Goal: Find specific fact: Find specific fact

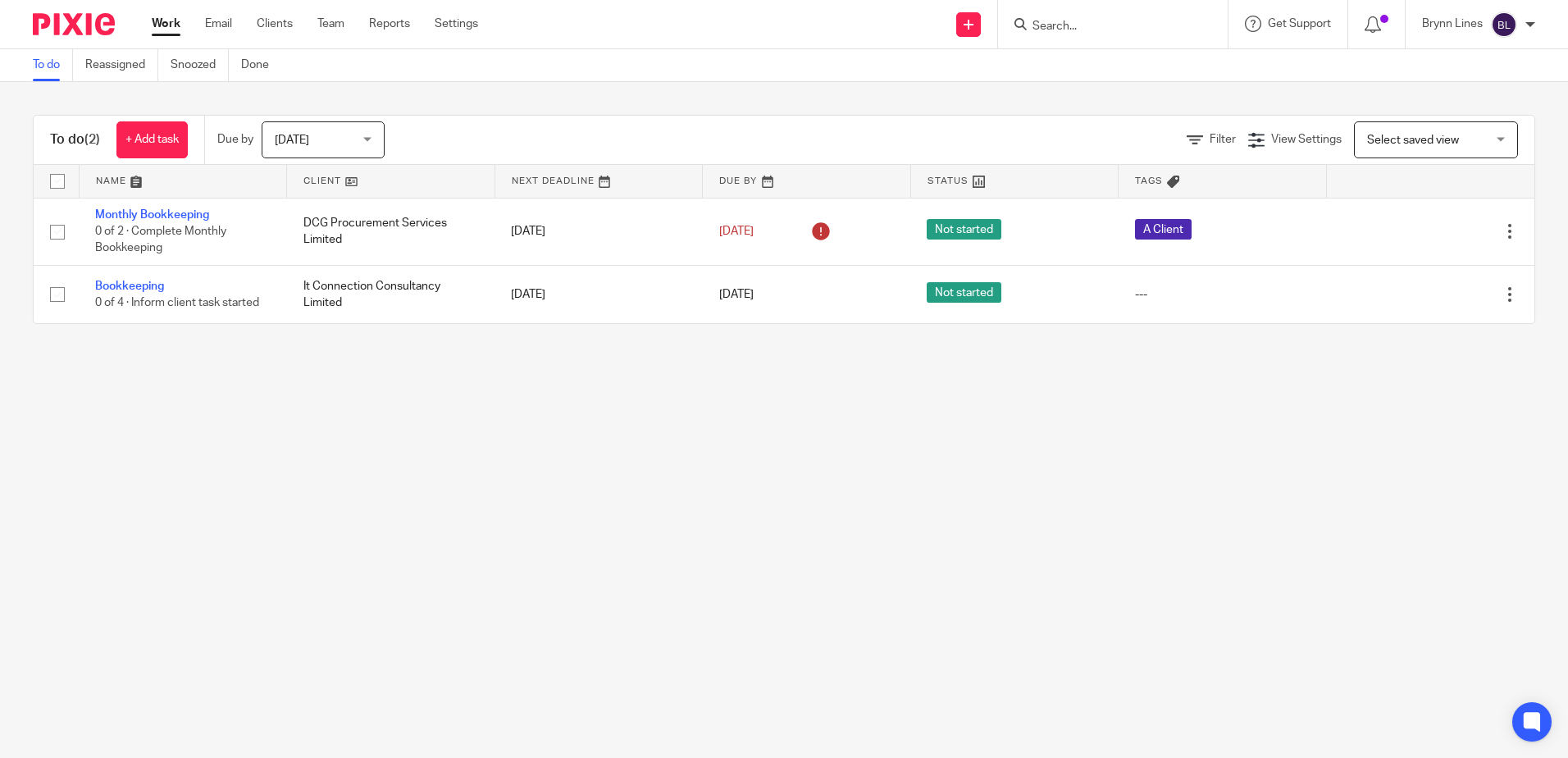
click at [1062, 25] on input "Search" at bounding box center [1104, 27] width 147 height 15
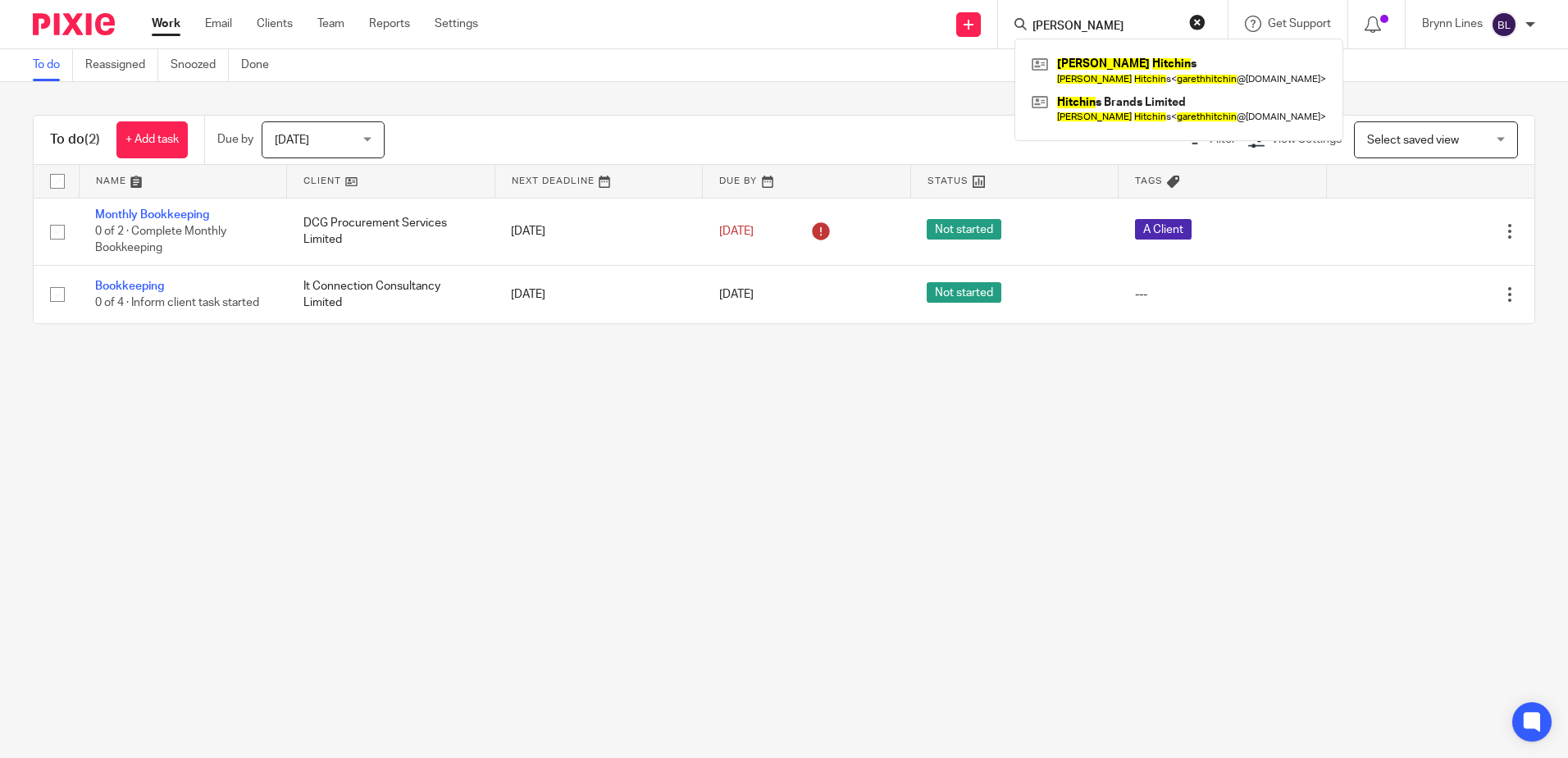
type input "gareth hitchin"
click at [1078, 18] on form "gareth hitchin" at bounding box center [1118, 24] width 175 height 21
click at [1077, 18] on form "gareth hitchin" at bounding box center [1118, 24] width 175 height 21
click at [1077, 18] on form "gareth hitchin" at bounding box center [1118, 24] width 175 height 21
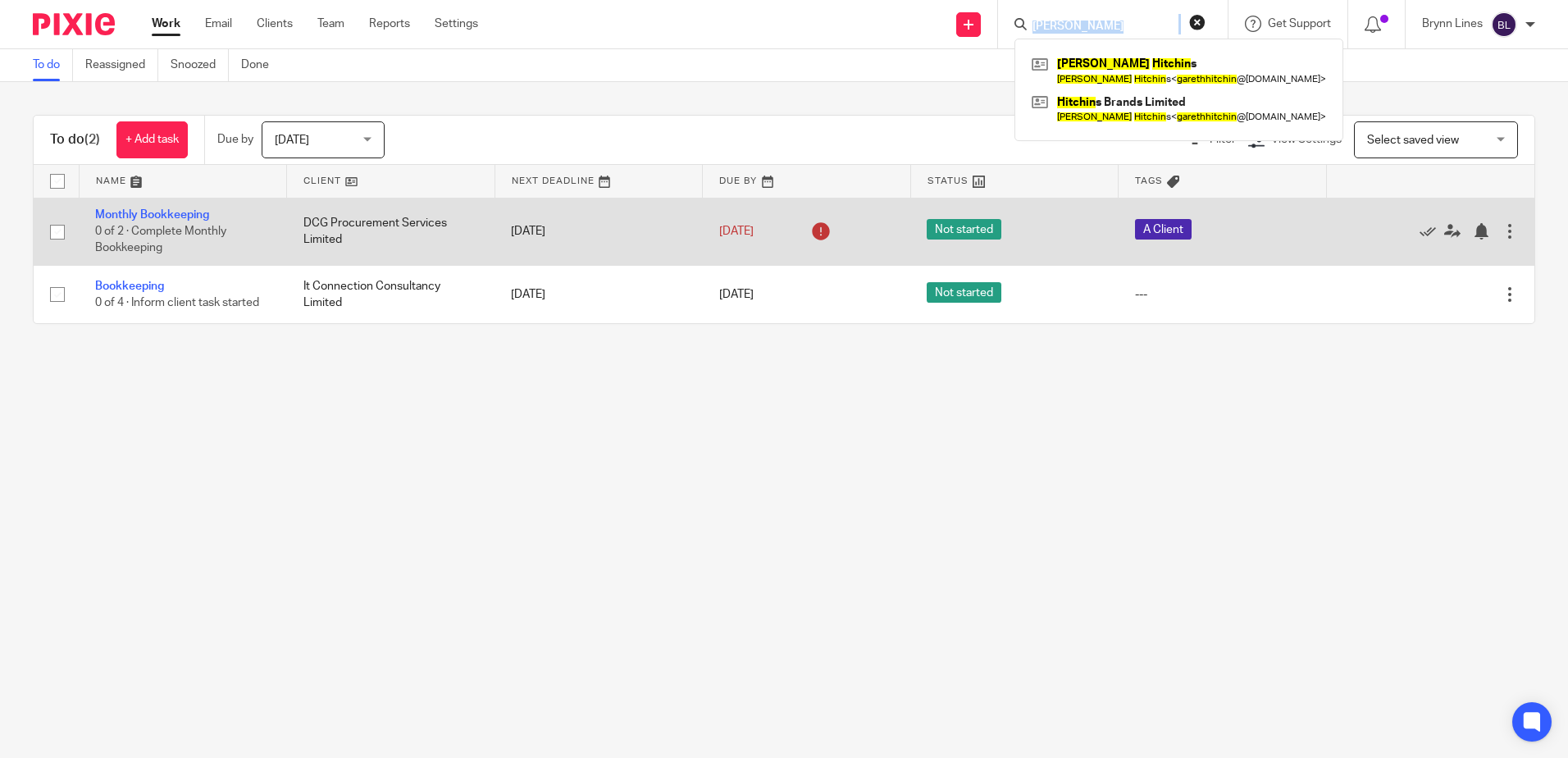
click at [1134, 214] on td "A Client" at bounding box center [1223, 232] width 208 height 68
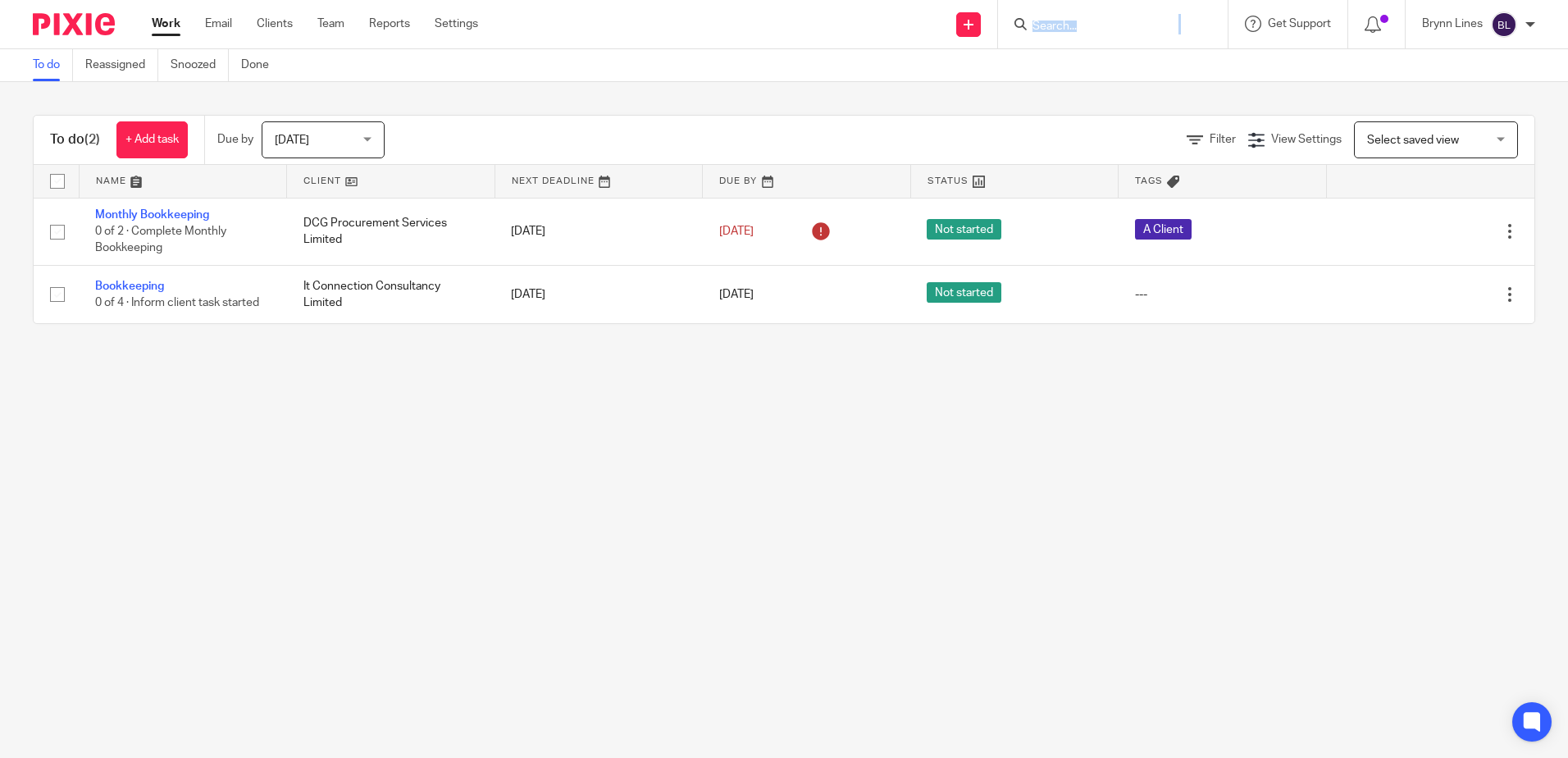
click at [1113, 28] on input "Search" at bounding box center [1104, 27] width 147 height 15
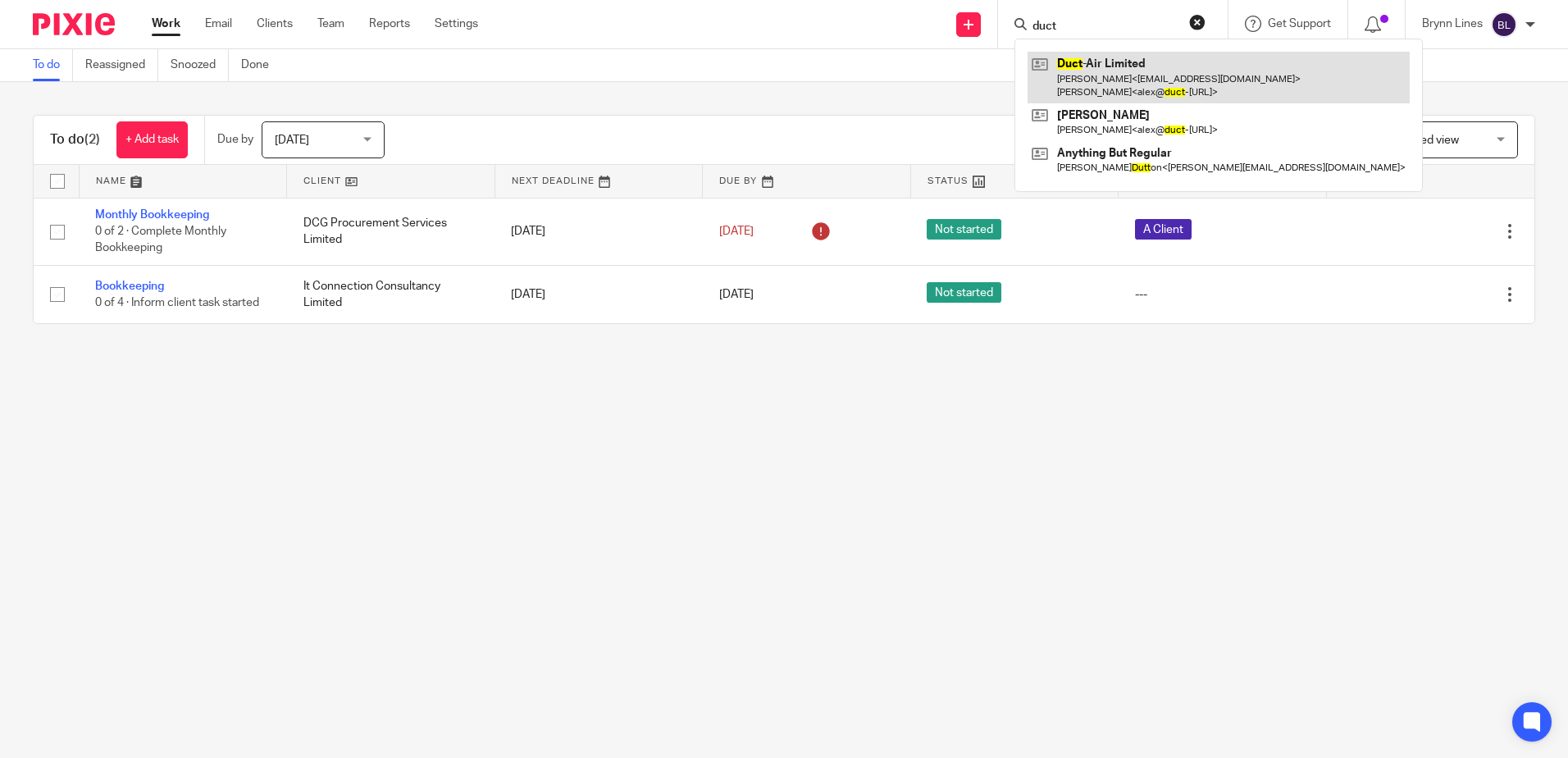
type input "duct"
click at [1086, 81] on link at bounding box center [1219, 77] width 382 height 51
click at [1087, 77] on link at bounding box center [1219, 77] width 382 height 51
click at [1067, 69] on link at bounding box center [1219, 77] width 382 height 51
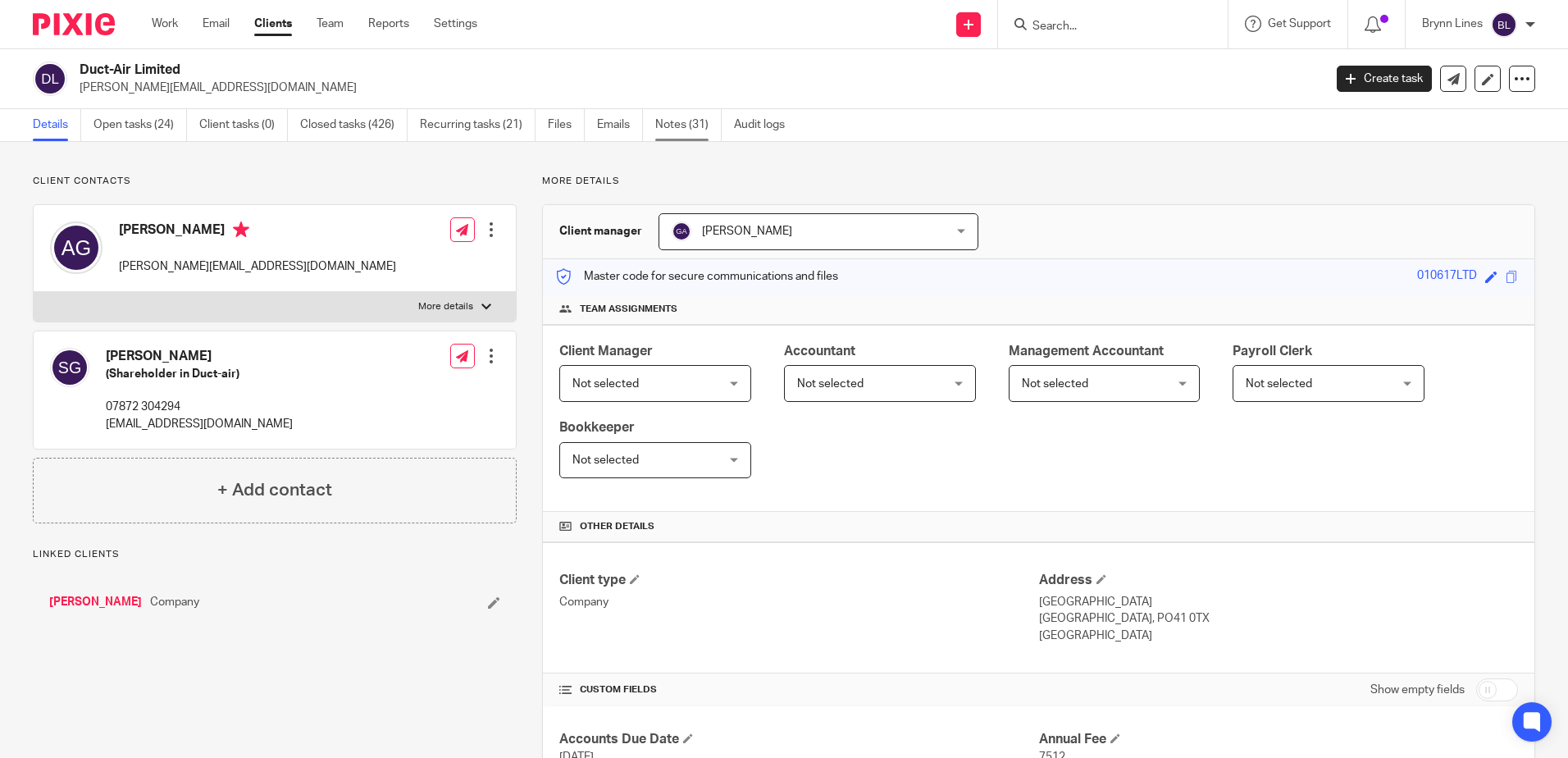
click at [684, 113] on link "Notes (31)" at bounding box center [688, 125] width 67 height 32
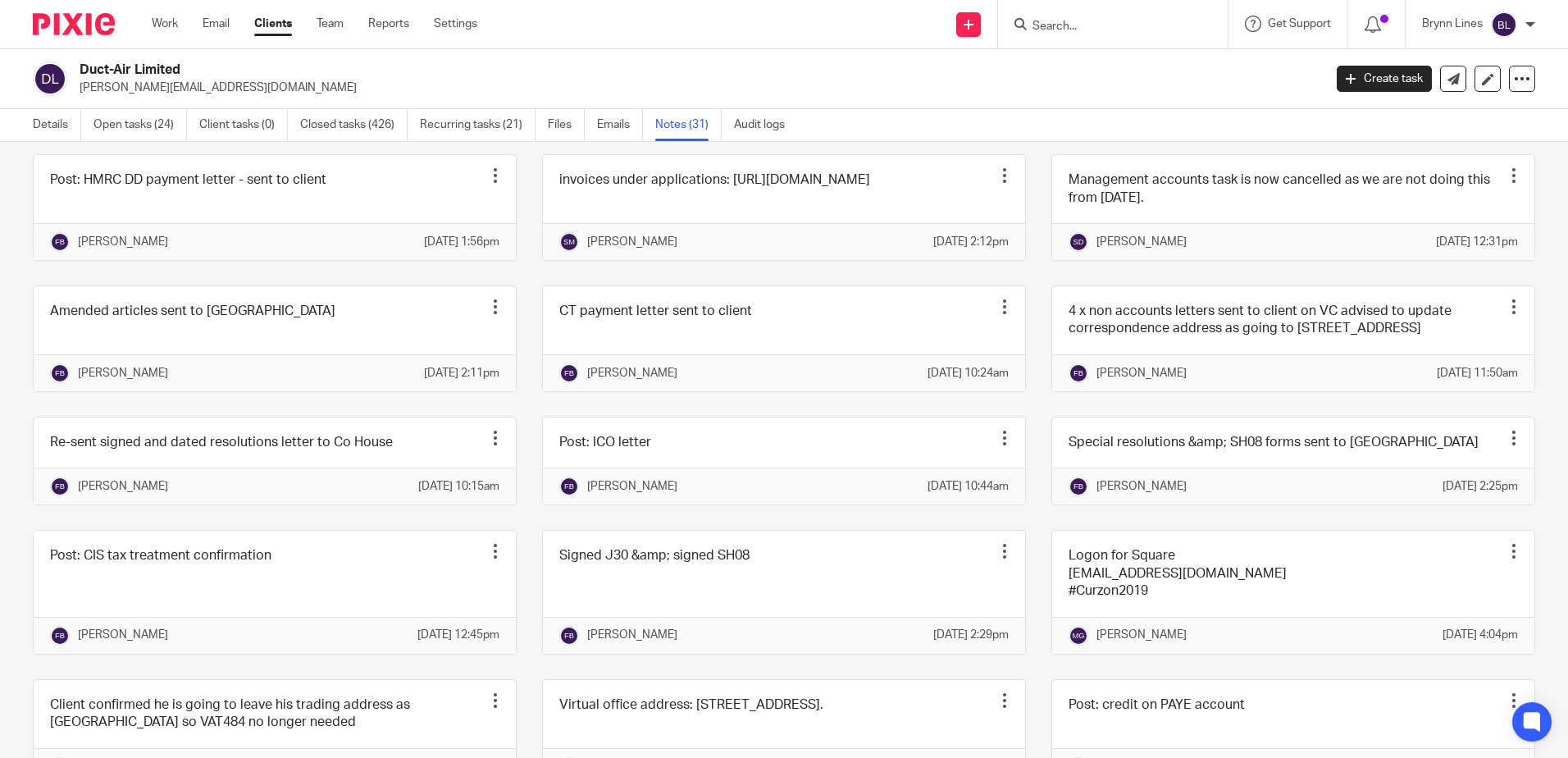
scroll to position [739, 0]
click at [1155, 7] on div at bounding box center [1113, 24] width 230 height 49
click at [1098, 52] on div "Duct-Air Limited alex@duct-air.co.uk Create task Update from Companies House Ex…" at bounding box center [784, 79] width 1568 height 60
click at [1096, 26] on input "Search" at bounding box center [1104, 27] width 147 height 15
drag, startPoint x: 1045, startPoint y: 31, endPoint x: 1013, endPoint y: 32, distance: 32.0
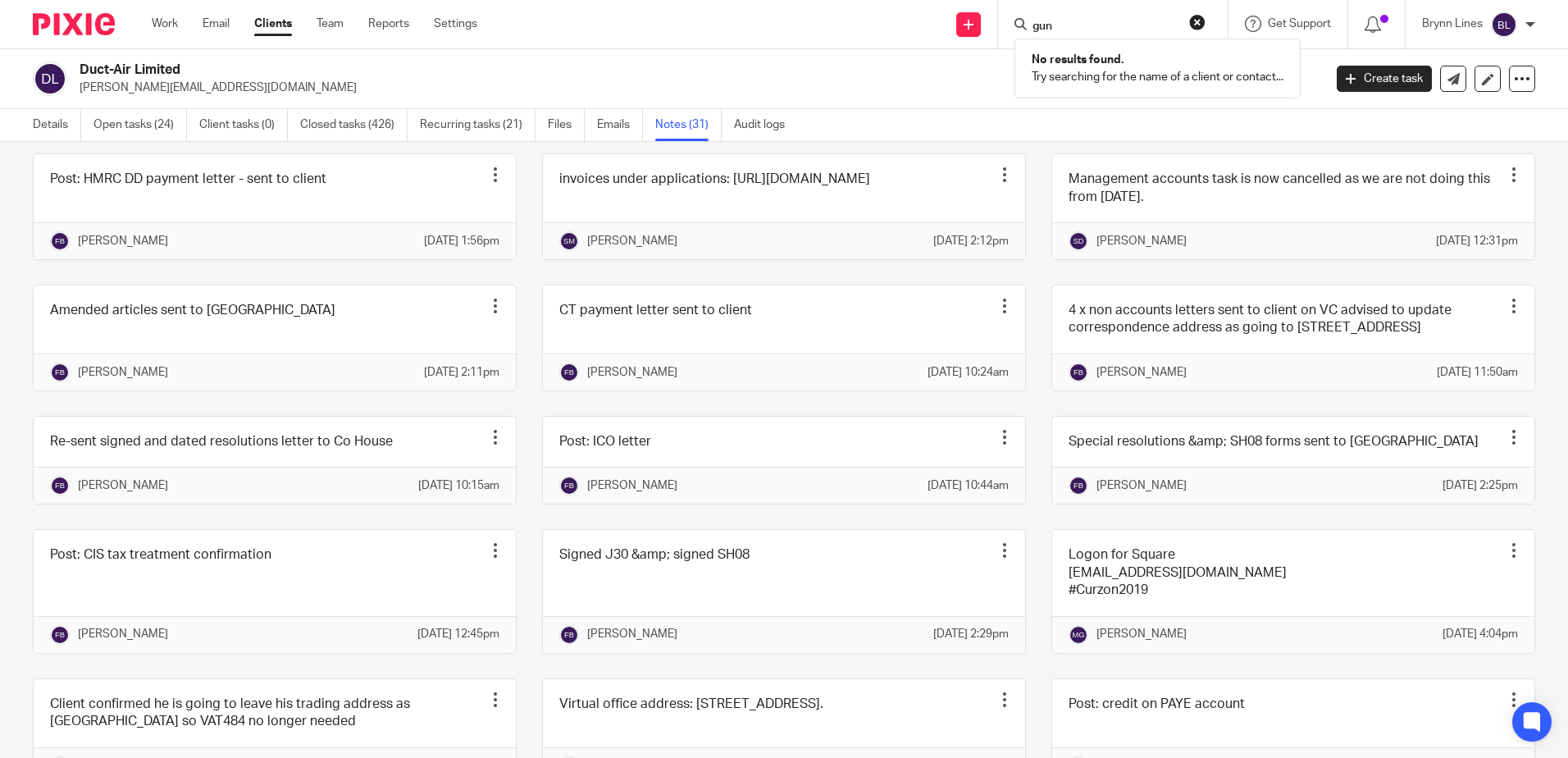
click at [1021, 31] on div "gun" at bounding box center [1109, 24] width 191 height 21
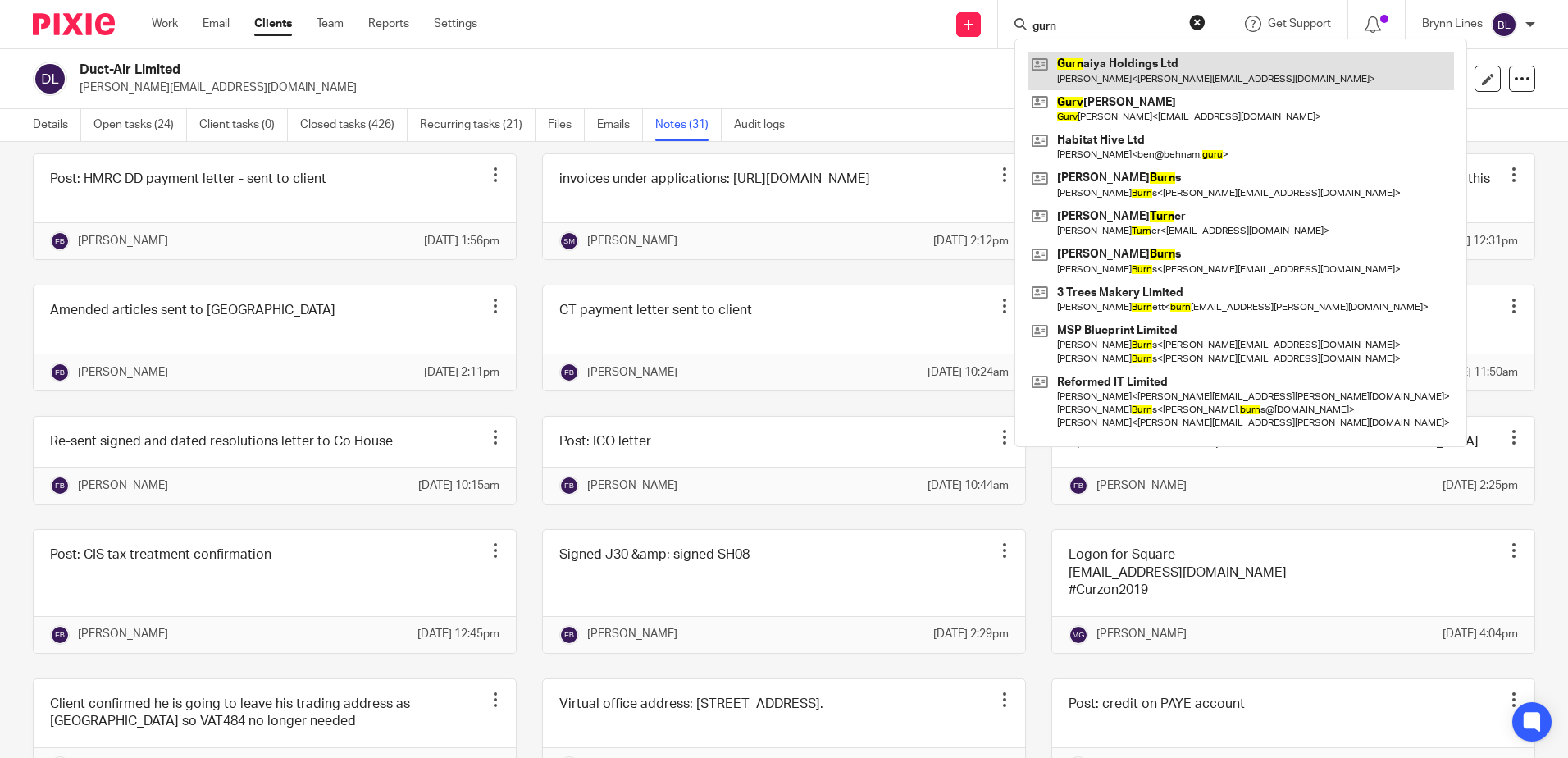
type input "gurn"
click at [1121, 73] on link at bounding box center [1241, 71] width 426 height 38
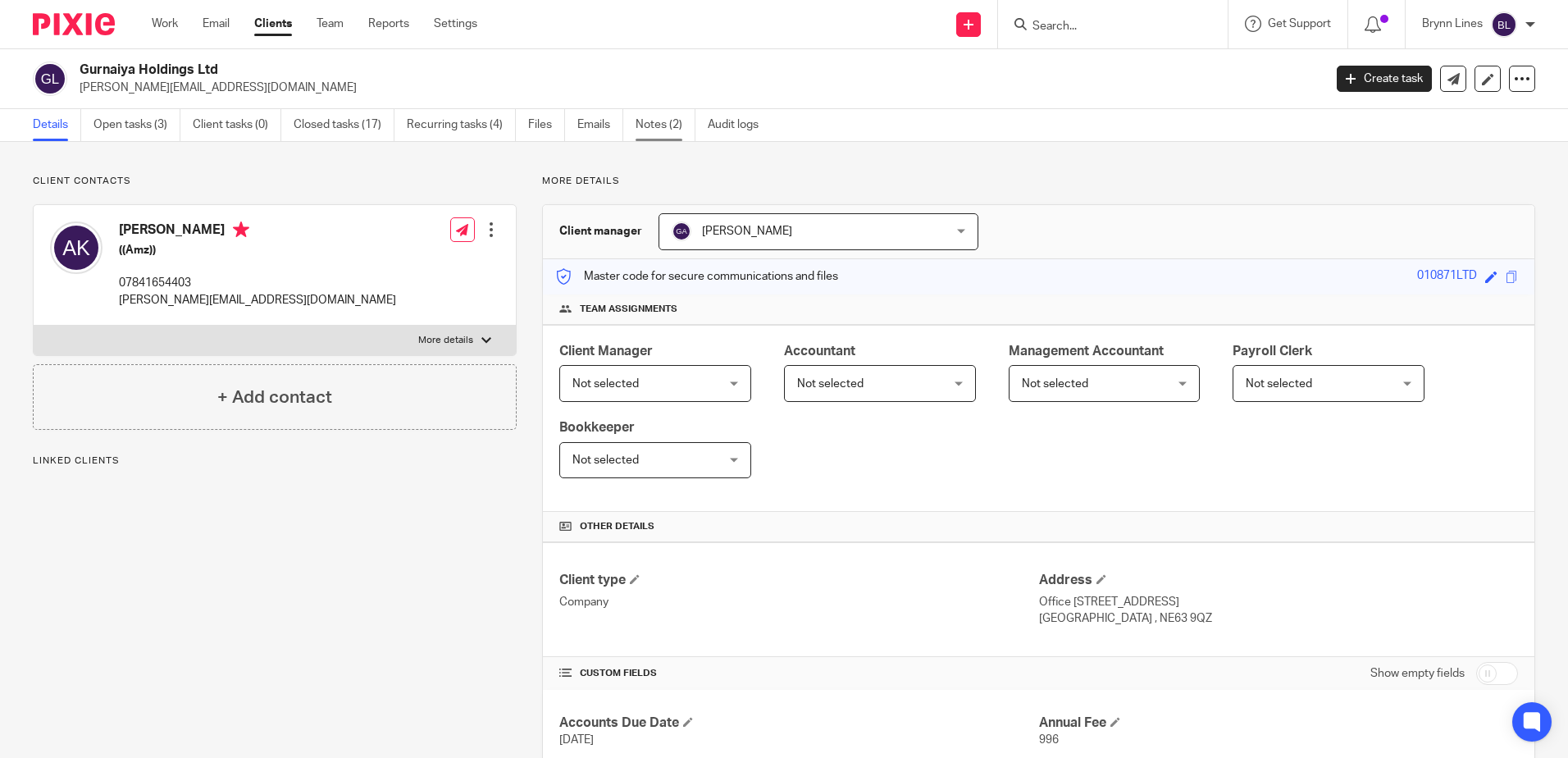
click at [660, 119] on link "Notes (2)" at bounding box center [665, 125] width 60 height 32
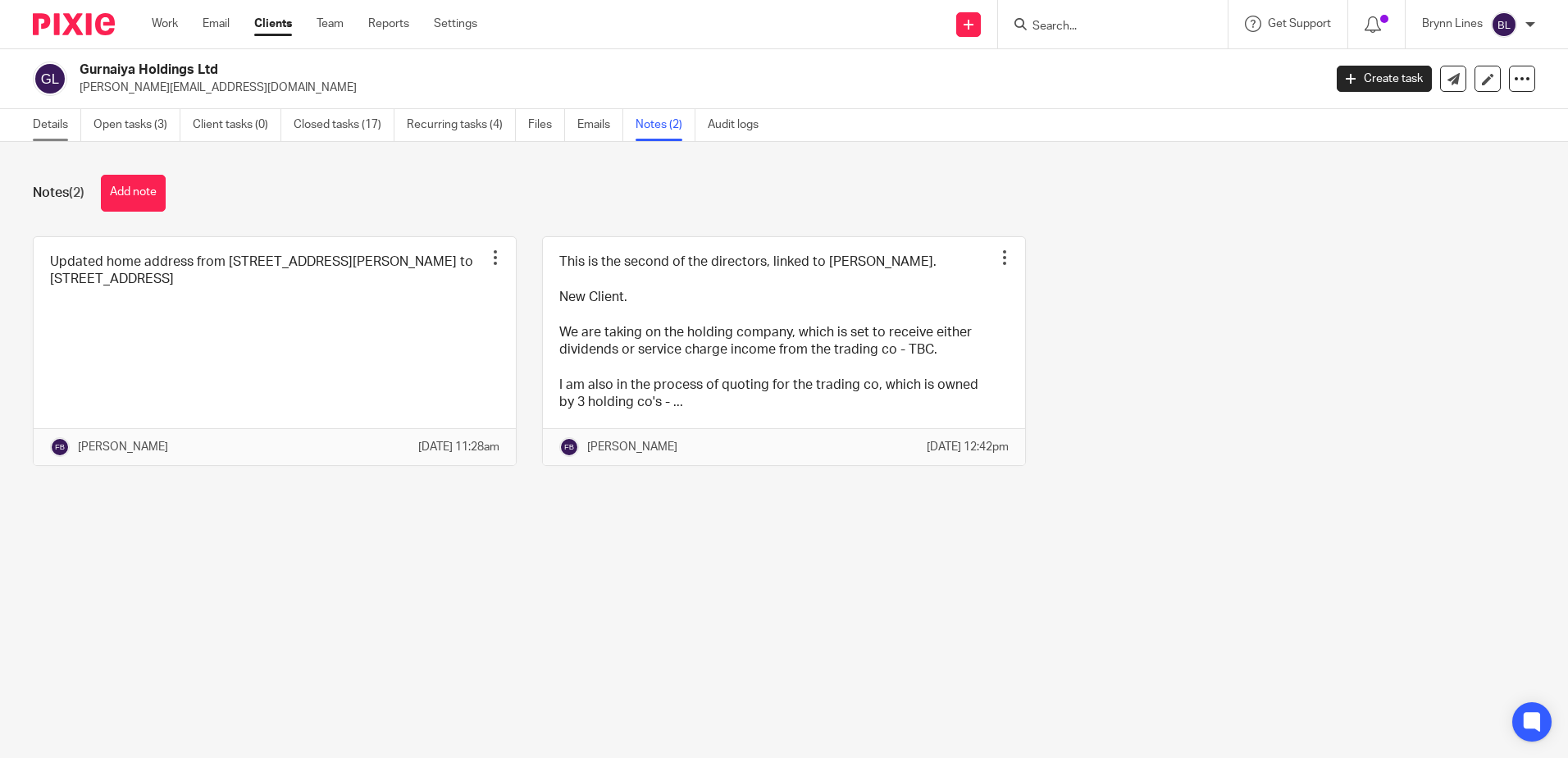
click at [51, 121] on link "Details" at bounding box center [57, 125] width 49 height 32
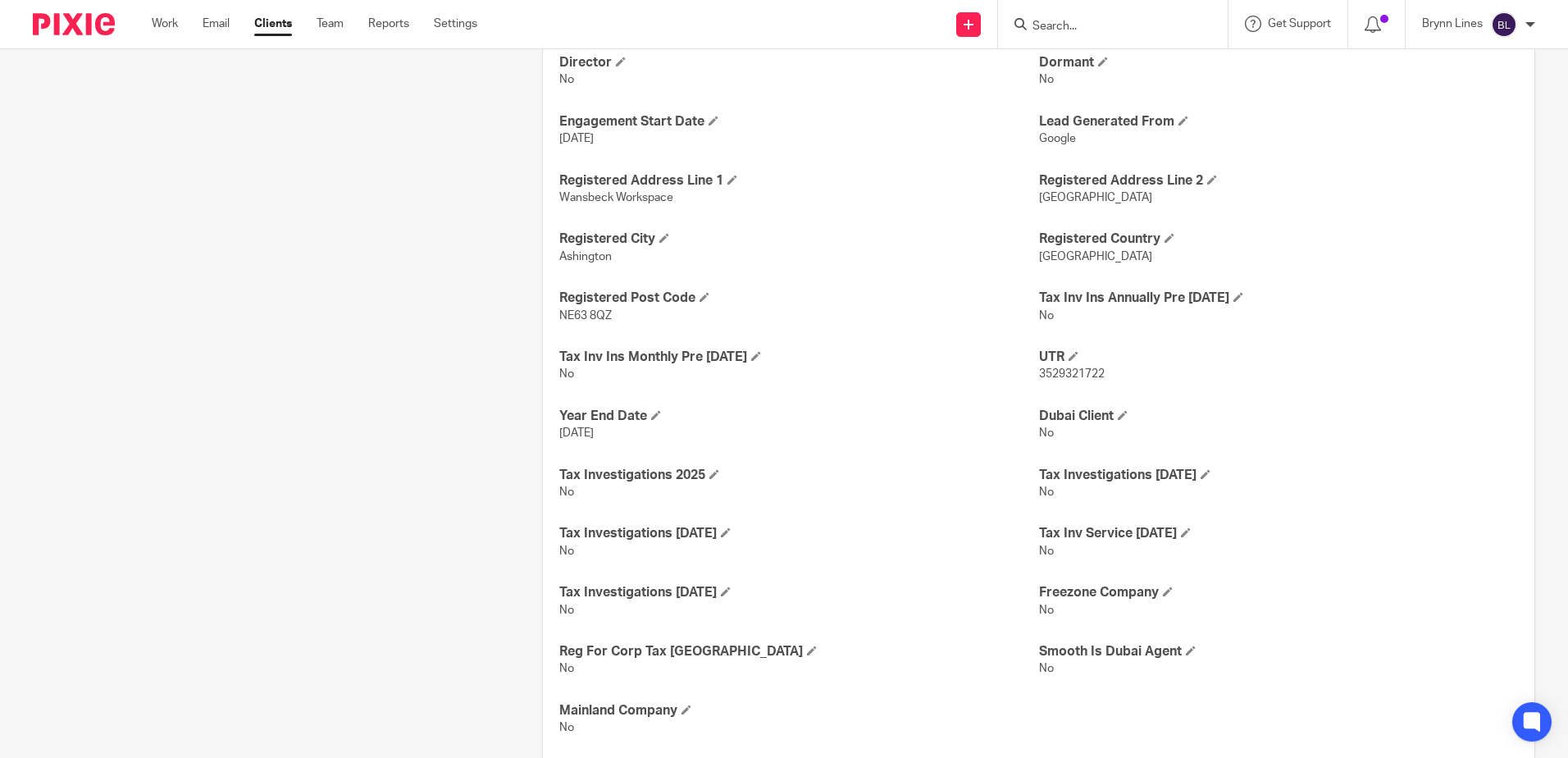
scroll to position [992, 0]
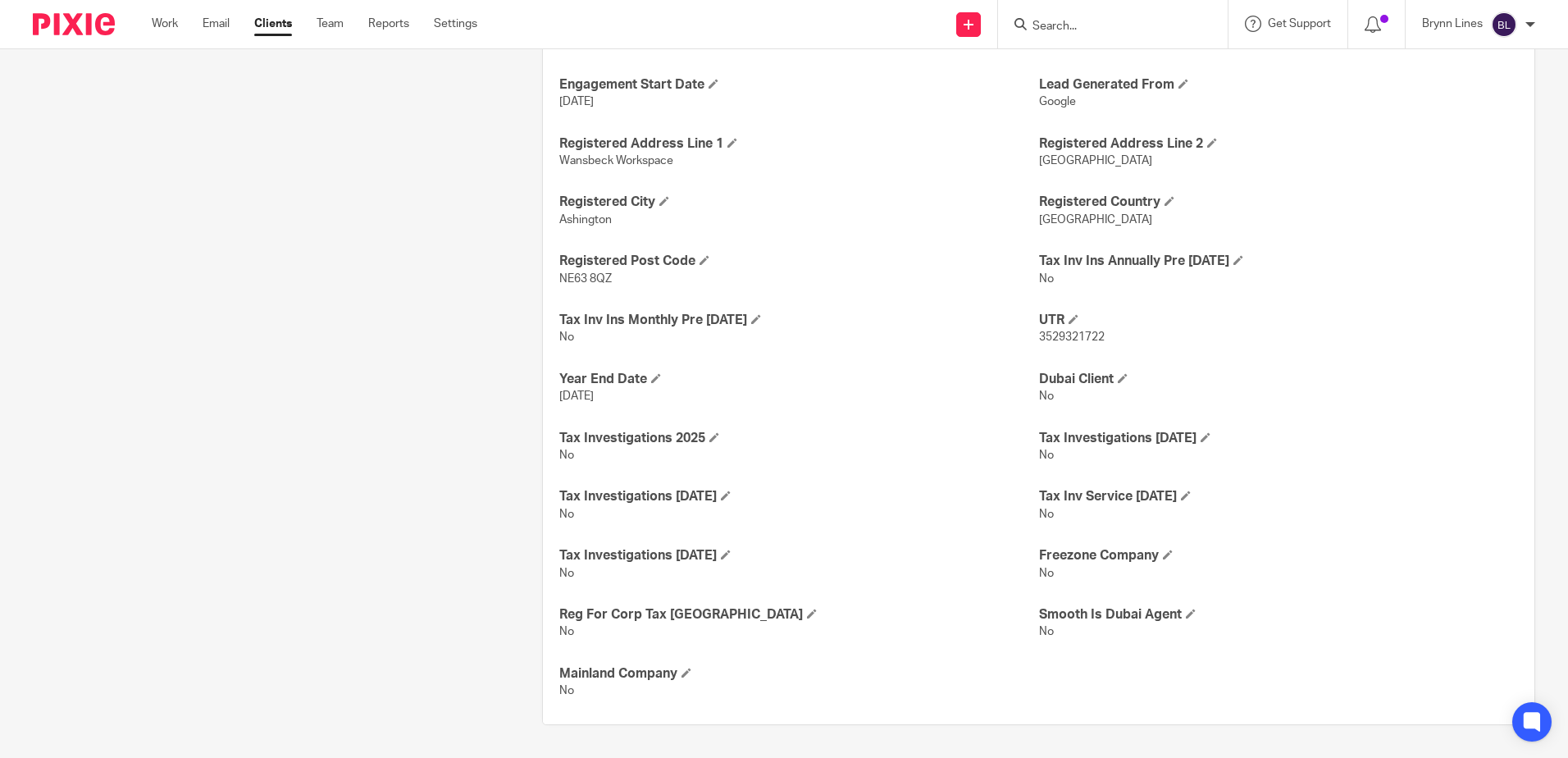
click at [1081, 339] on span "3529321722" at bounding box center [1072, 337] width 66 height 11
copy span "3529321722"
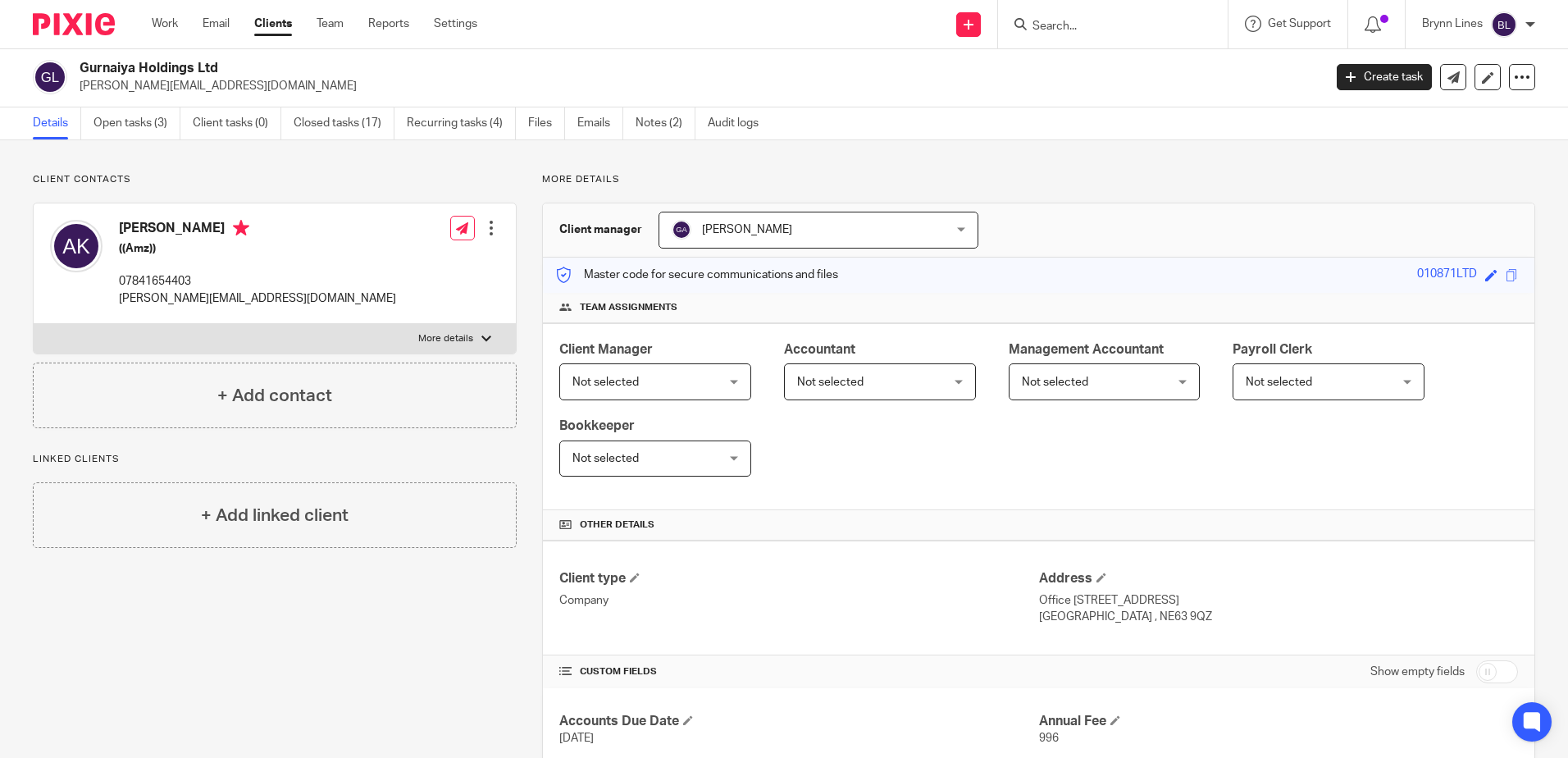
scroll to position [0, 0]
drag, startPoint x: 119, startPoint y: 231, endPoint x: 228, endPoint y: 229, distance: 109.0
click at [234, 228] on h4 "[PERSON_NAME]" at bounding box center [257, 232] width 277 height 21
copy h4 "[PERSON_NAME]"
